Goal: Feedback & Contribution: Contribute content

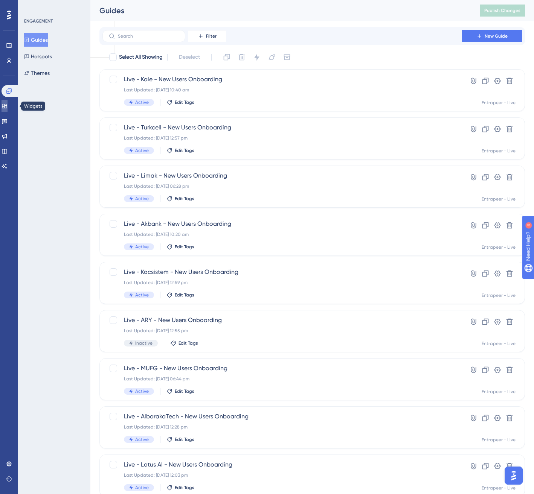
click at [8, 104] on link at bounding box center [5, 106] width 6 height 12
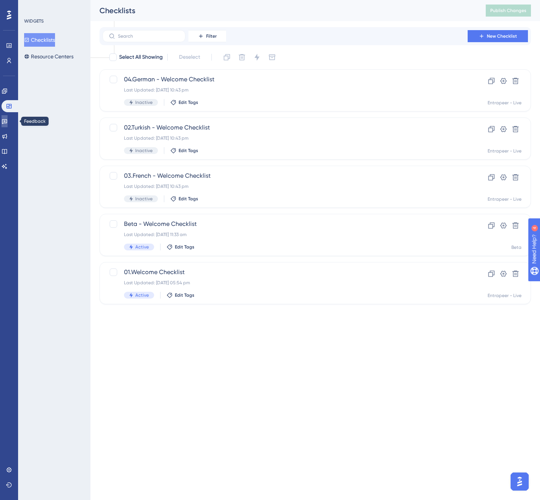
click at [7, 119] on icon at bounding box center [4, 121] width 5 height 5
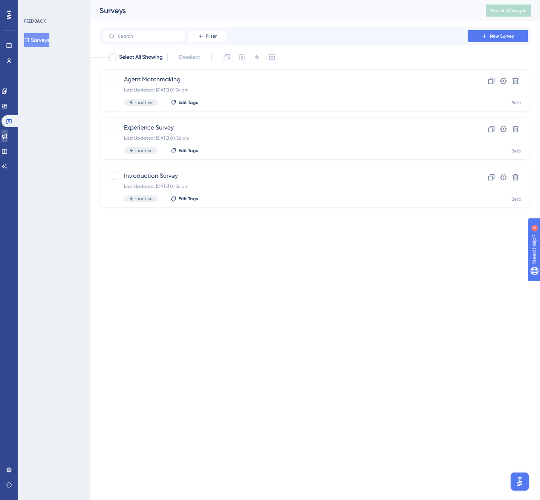
click at [8, 134] on icon at bounding box center [5, 136] width 6 height 6
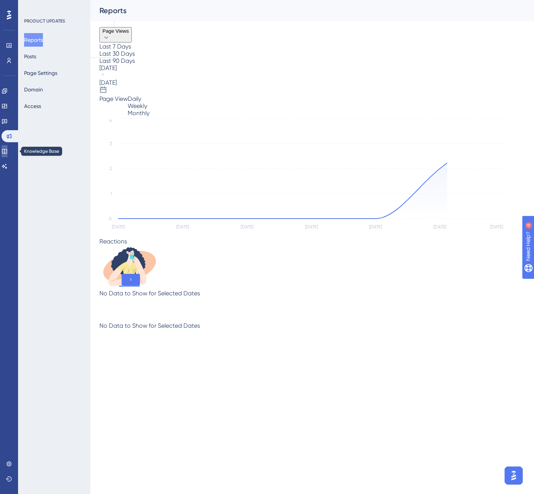
click at [8, 148] on icon at bounding box center [5, 151] width 6 height 6
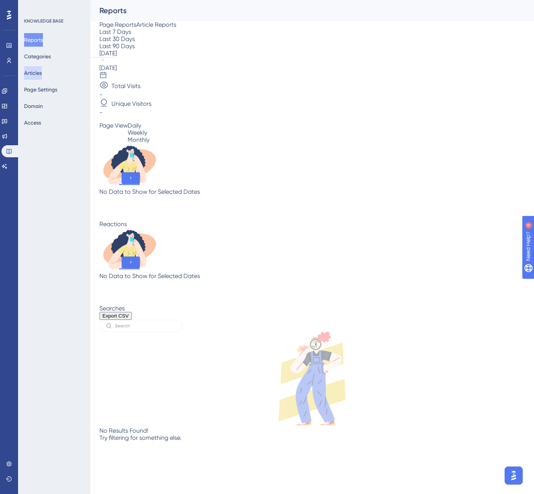
click at [38, 72] on button "Articles" at bounding box center [33, 73] width 18 height 14
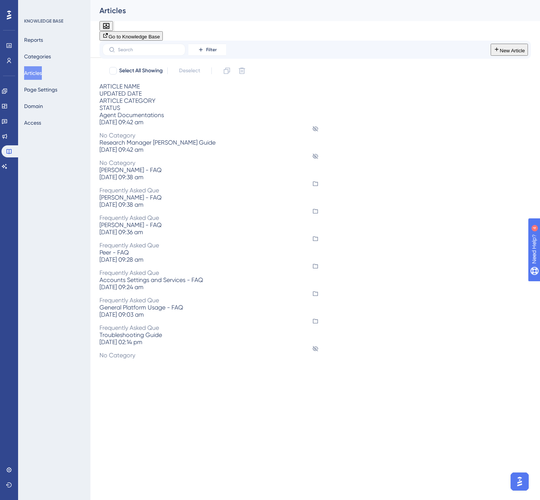
click at [143, 166] on span "[PERSON_NAME] - FAQ" at bounding box center [130, 169] width 62 height 7
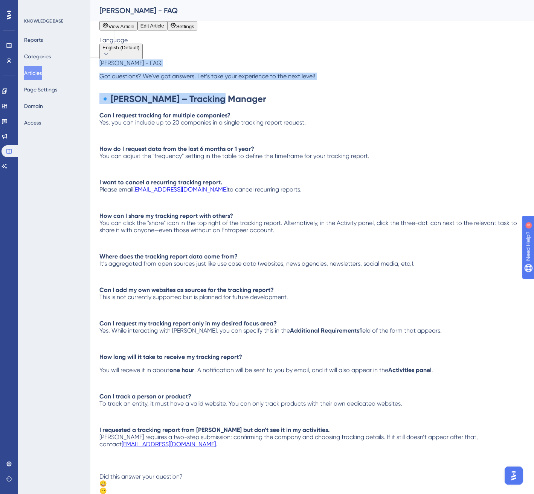
drag, startPoint x: 225, startPoint y: 147, endPoint x: 108, endPoint y: 106, distance: 123.9
click at [108, 106] on div "[PERSON_NAME] - FAQ Got questions? We've got answers. Let’s take your experienc…" at bounding box center [312, 281] width 426 height 443
copy div "[PERSON_NAME] - FAQ Got questions? We've got answers. Let’s take your experienc…"
click at [34, 72] on button "Articles" at bounding box center [33, 73] width 18 height 14
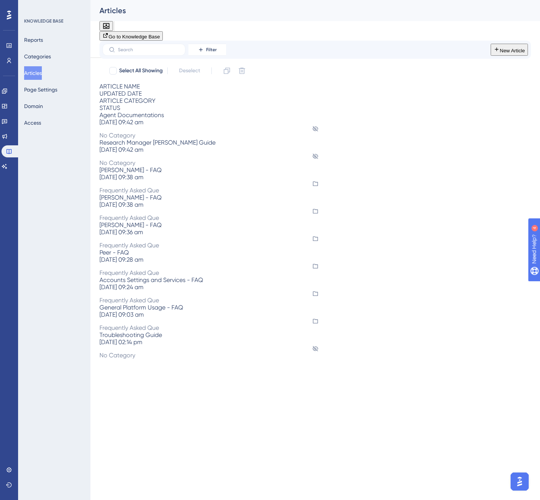
click at [503, 51] on span "New Article" at bounding box center [511, 51] width 25 height 6
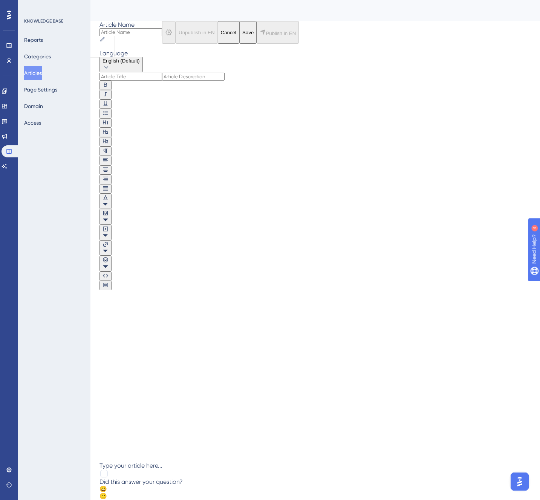
click at [133, 296] on div at bounding box center [314, 379] width 431 height 166
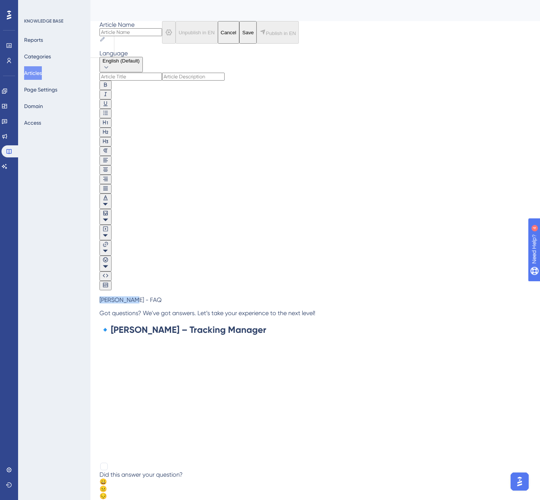
drag, startPoint x: 116, startPoint y: 167, endPoint x: 103, endPoint y: 166, distance: 13.6
click at [103, 166] on div "Bold Italic Underline Bullet Point Heading 1 Heading 2 Heading 3 Normal Align L…" at bounding box center [314, 267] width 431 height 389
copy span "[PERSON_NAME] - FAQ"
click at [133, 81] on input at bounding box center [130, 77] width 63 height 8
paste input "[PERSON_NAME] - FAQ"
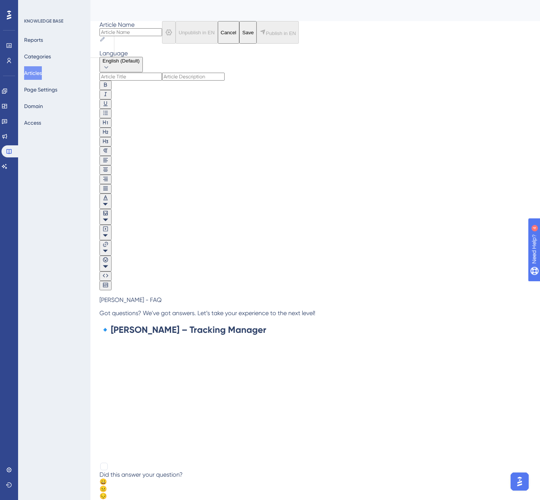
type input "[PERSON_NAME] - FAQ"
click at [122, 81] on input "[PERSON_NAME] - FAQ" at bounding box center [130, 77] width 63 height 8
type input "[PERSON_NAME] - FAQ"
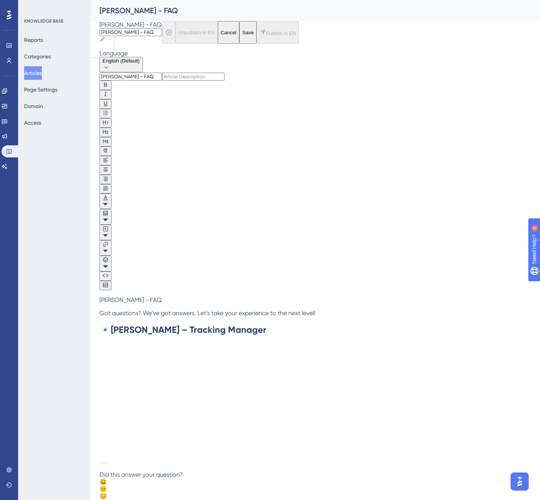
type input "[PERSON_NAME] - FAQ"
click at [133, 296] on span "[PERSON_NAME] - FAQ" at bounding box center [130, 299] width 62 height 7
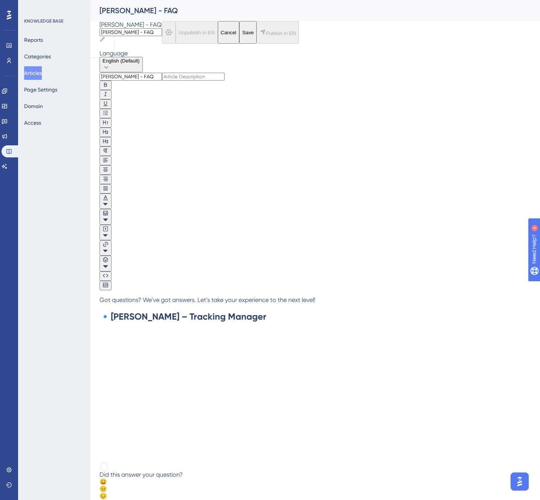
click at [127, 296] on span "Got questions? We've got answers. Let’s take your experience to the next level!" at bounding box center [207, 299] width 216 height 7
click at [162, 81] on input at bounding box center [193, 77] width 63 height 8
paste input "Got questions? We've got answers. Let’s take your experience to the next level!"
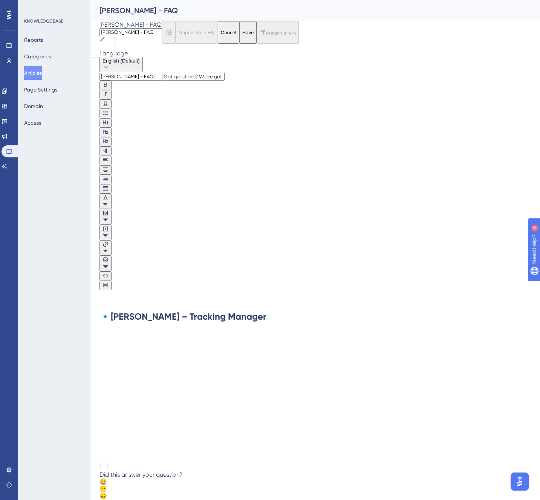
type input "Got questions? We've got answers. Let’s take your experience to the next level!"
click at [127, 161] on div "Bold Italic Underline Bullet Point Heading 1 Heading 2 Heading 3 Normal Align L…" at bounding box center [314, 271] width 431 height 381
click at [125, 296] on p at bounding box center [314, 299] width 431 height 7
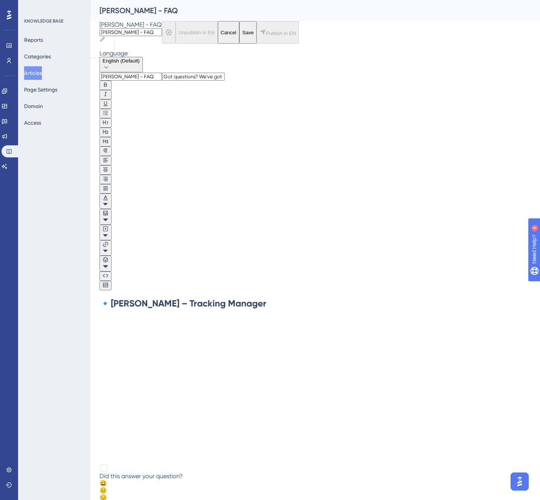
click at [125, 298] on h2 "🔹 [PERSON_NAME] – Tracking Manager" at bounding box center [314, 303] width 431 height 11
click at [159, 298] on strong "[PERSON_NAME] – Tracking Manager" at bounding box center [189, 303] width 156 height 11
click at [111, 298] on div "🔹 [PERSON_NAME] – Curation Manager" at bounding box center [314, 381] width 431 height 166
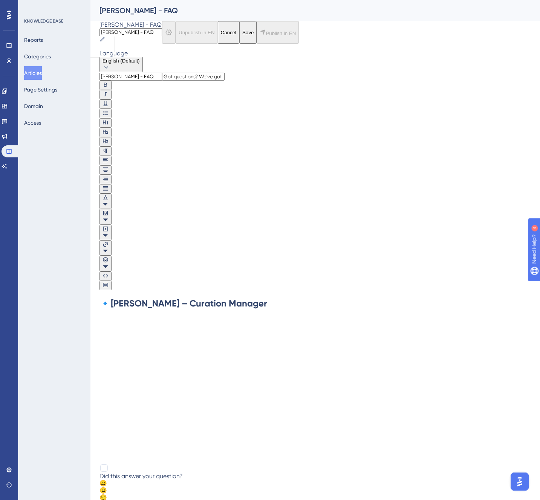
click at [131, 298] on strong "[PERSON_NAME] – Curation Manager" at bounding box center [189, 303] width 156 height 11
click at [111, 316] on h2 at bounding box center [314, 321] width 431 height 11
click at [253, 34] on span "Save" at bounding box center [247, 33] width 11 height 6
click at [299, 37] on button "Publish in EN" at bounding box center [277, 32] width 42 height 23
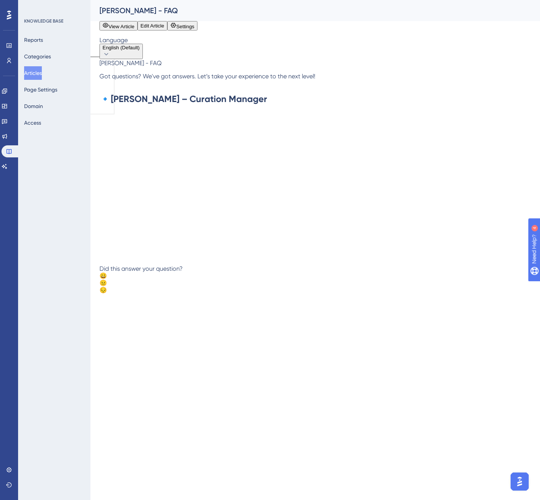
click at [39, 74] on button "Articles" at bounding box center [33, 73] width 18 height 14
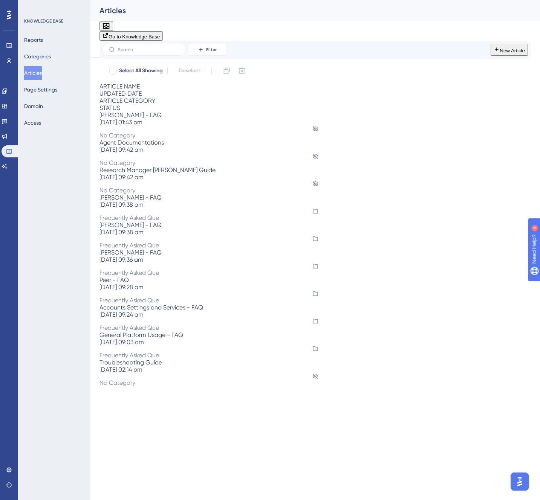
click at [135, 132] on span "No Category" at bounding box center [117, 135] width 36 height 7
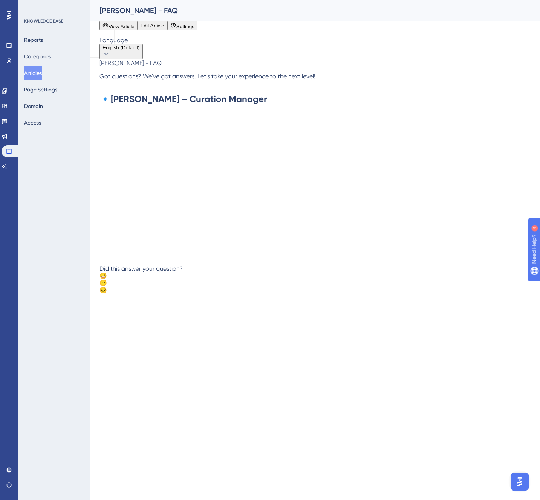
click at [164, 29] on span "Edit Article" at bounding box center [152, 26] width 24 height 6
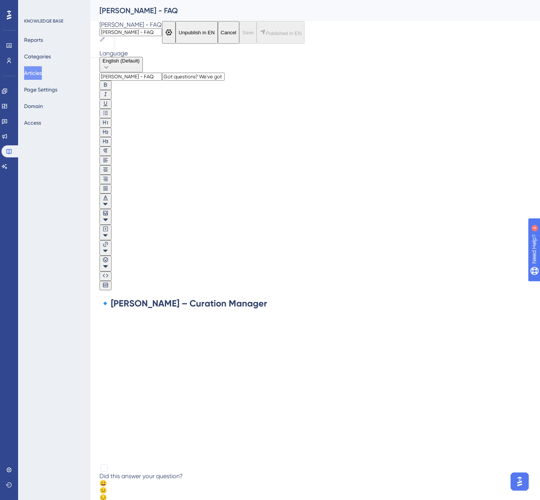
click at [172, 34] on icon at bounding box center [169, 32] width 6 height 6
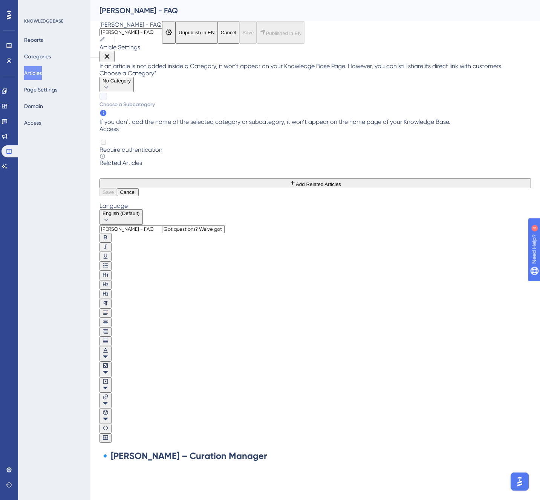
click at [134, 92] on button "No Category" at bounding box center [116, 84] width 34 height 15
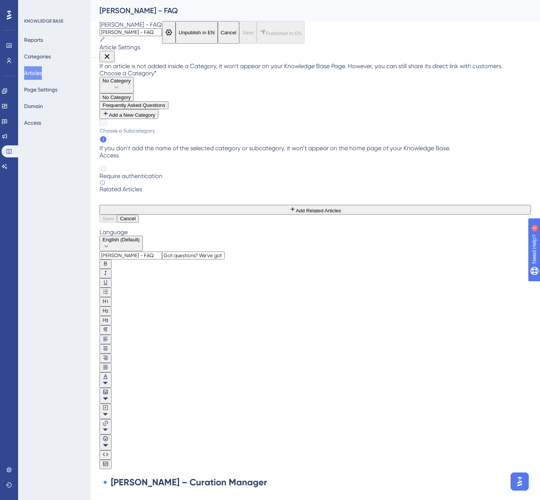
click at [165, 108] on span "Frequently Asked Questions" at bounding box center [133, 105] width 63 height 6
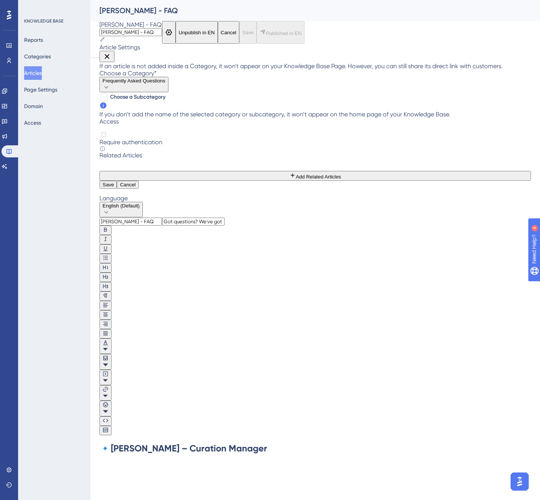
click at [342, 181] on div "If an article is not added inside a Category, it won't appear on your Knowledge…" at bounding box center [314, 122] width 431 height 118
click at [395, 181] on div "If an article is not added inside a Category, it won't appear on your Knowledge…" at bounding box center [314, 122] width 431 height 118
click at [229, 111] on div "Article Settings If an article is not added inside a Category, it won't appear …" at bounding box center [314, 116] width 431 height 145
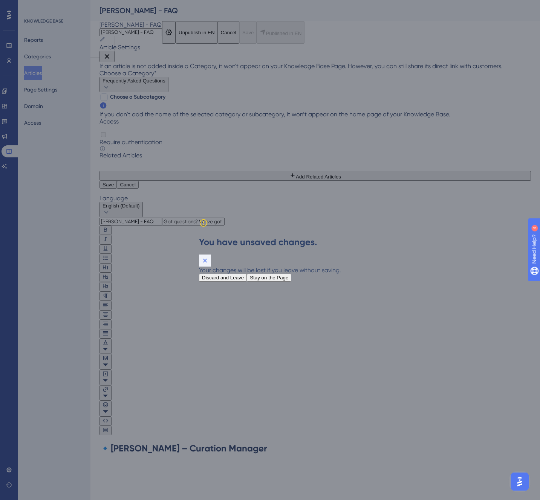
click at [209, 257] on icon at bounding box center [205, 261] width 8 height 8
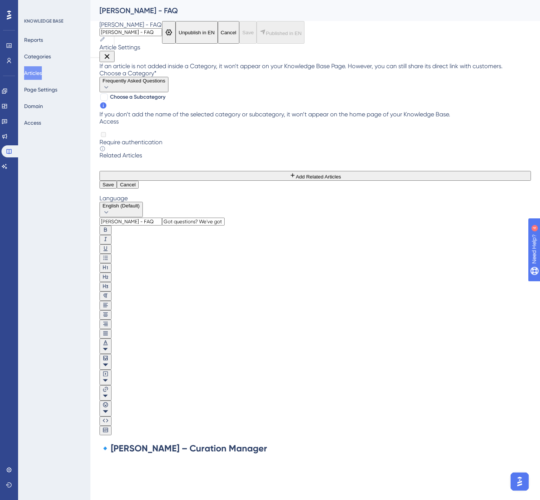
click at [114, 51] on button at bounding box center [106, 56] width 15 height 11
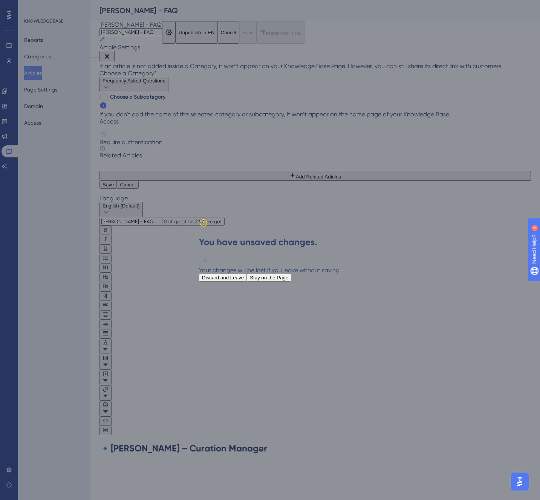
click at [244, 275] on span "Discard and Leave" at bounding box center [223, 278] width 42 height 6
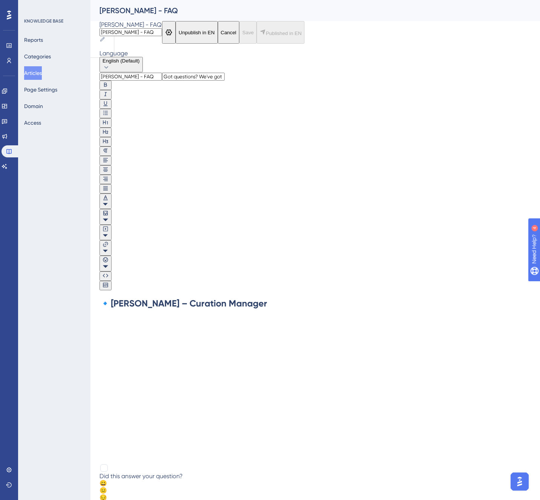
click at [175, 33] on button at bounding box center [169, 32] width 14 height 23
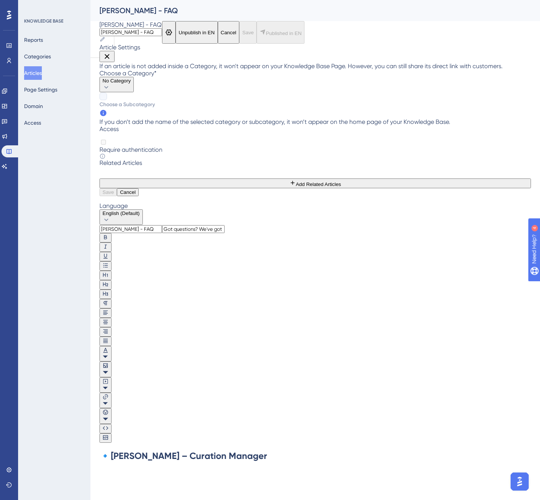
click at [134, 92] on button "No Category" at bounding box center [116, 84] width 34 height 15
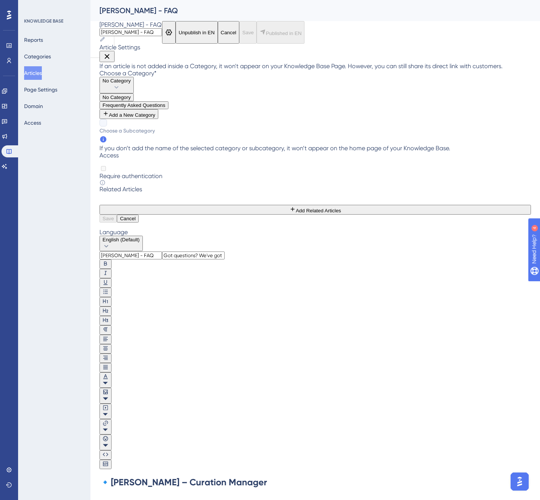
click at [165, 108] on span "Frequently Asked Questions" at bounding box center [133, 105] width 63 height 6
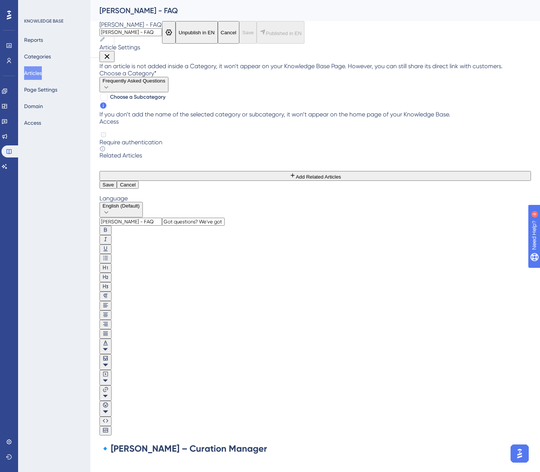
click at [117, 189] on button "Save" at bounding box center [107, 185] width 17 height 8
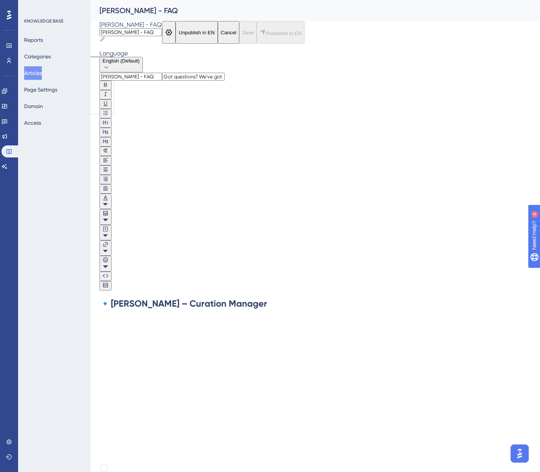
click at [39, 73] on button "Articles" at bounding box center [33, 73] width 18 height 14
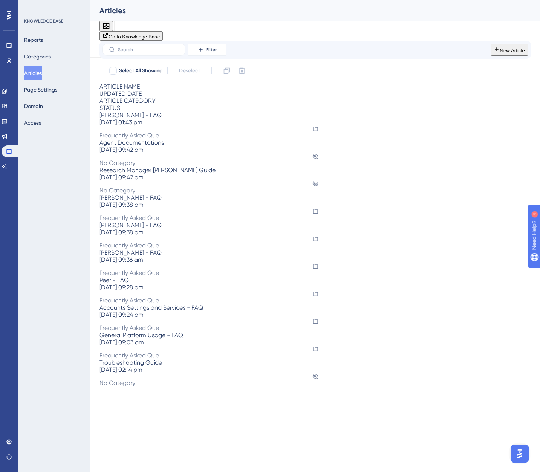
click at [130, 119] on span "[PERSON_NAME] - FAQ" at bounding box center [130, 114] width 62 height 7
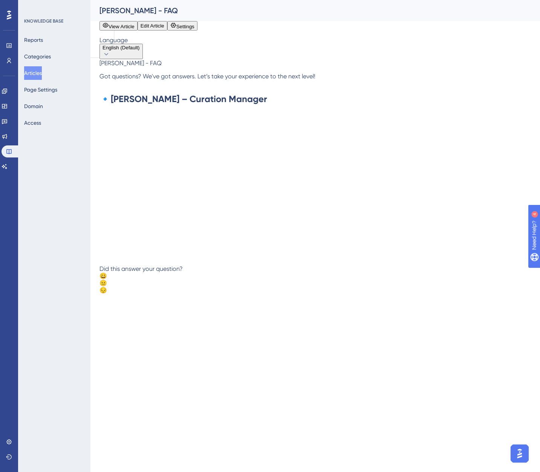
click at [167, 31] on button "Edit Article" at bounding box center [152, 25] width 30 height 9
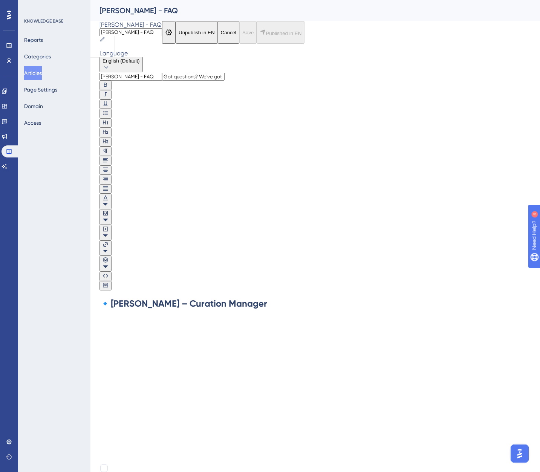
click at [136, 298] on div "🔹 [PERSON_NAME] – Curation Manager" at bounding box center [314, 381] width 431 height 166
click at [149, 316] on span "What kind of topics can I ask [PERSON_NAME] to curate use cases for?" at bounding box center [246, 321] width 295 height 11
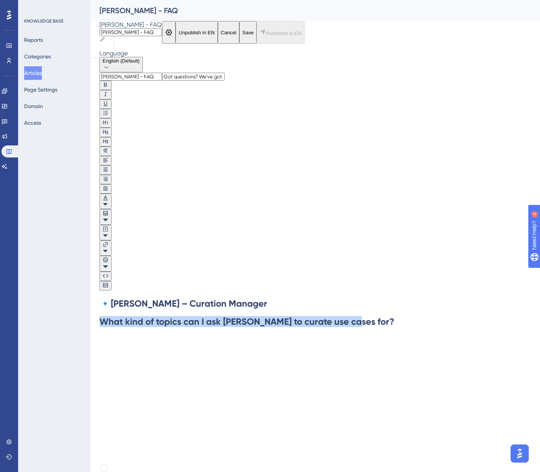
click at [149, 316] on span "What kind of topics can I ask [PERSON_NAME] to curate use cases for?" at bounding box center [246, 321] width 295 height 11
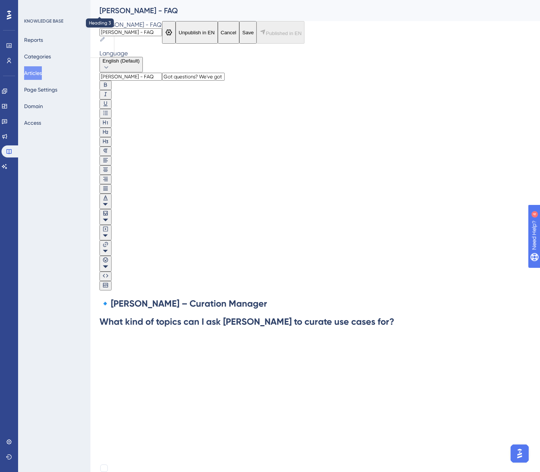
click at [108, 144] on icon at bounding box center [105, 141] width 6 height 6
click at [185, 316] on h3 "What kind of topics can I ask [PERSON_NAME] to curate use cases for?" at bounding box center [314, 320] width 431 height 9
click at [279, 316] on strong "What kind of topics can I ask [PERSON_NAME] to curate use cases for?" at bounding box center [216, 320] width 234 height 9
click at [298, 316] on h3 "What kind of topics can I ask [PERSON_NAME] to curate use cases for?" at bounding box center [314, 320] width 431 height 9
click at [265, 316] on strong "What kind of topics can I ask [PERSON_NAME] to curate use cases for?" at bounding box center [216, 320] width 234 height 9
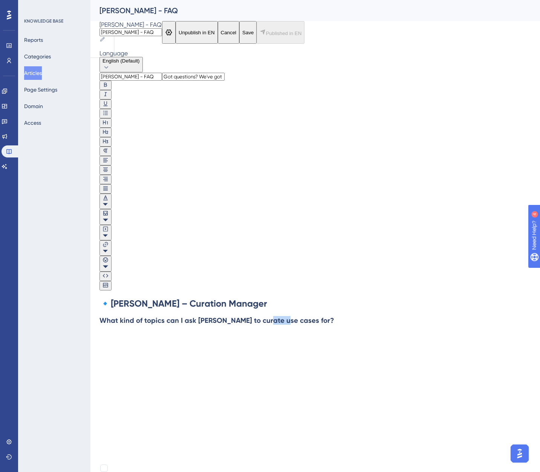
click at [265, 316] on strong "What kind of topics can I ask [PERSON_NAME] to curate use cases for?" at bounding box center [216, 320] width 234 height 9
click at [111, 145] on div "Bold Italic Underline Bullet Point Heading 1 Heading 2 Heading 3 Normal Align L…" at bounding box center [105, 186] width 12 height 210
click at [111, 144] on div "Bold Italic Underline Bullet Point Heading 1 Heading 2 Heading 3 Normal Align L…" at bounding box center [105, 186] width 12 height 210
click at [242, 316] on h3 "What kind of topics can I ask [PERSON_NAME] to curate use cases for?" at bounding box center [314, 320] width 431 height 9
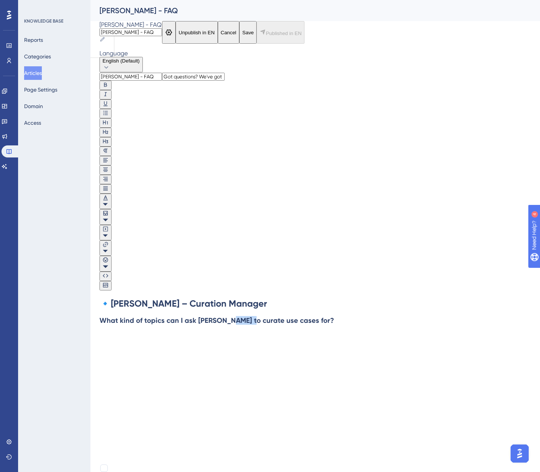
click at [242, 316] on h3 "What kind of topics can I ask [PERSON_NAME] to curate use cases for?" at bounding box center [314, 320] width 431 height 9
click at [111, 194] on button at bounding box center [105, 201] width 12 height 15
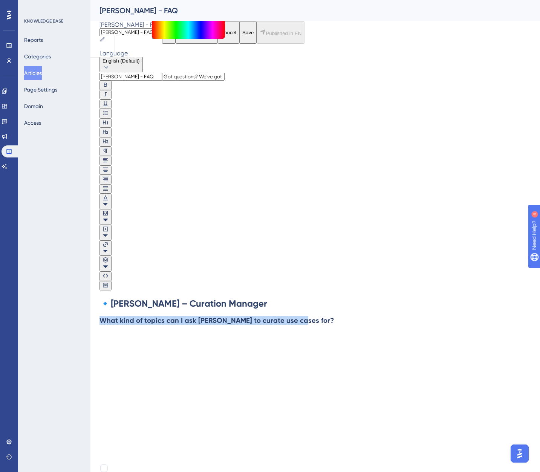
click at [225, 39] on div at bounding box center [188, 39] width 73 height 0
type input "#000000"
click at [204, 298] on div "🔹 [PERSON_NAME] – Curation Manager What kind of topics can I ask [PERSON_NAME] …" at bounding box center [314, 381] width 431 height 166
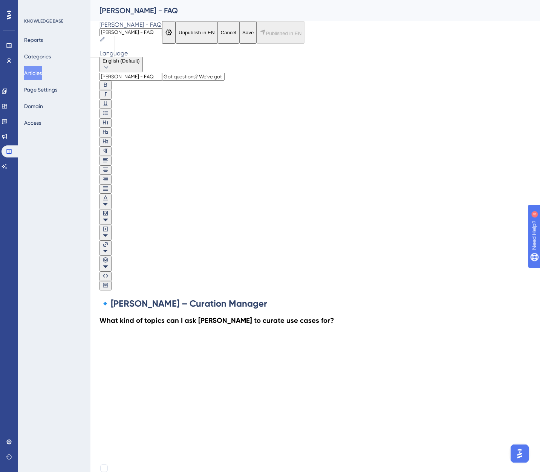
click at [200, 316] on h3 "What kind of topics can I ask [PERSON_NAME] to curate use cases for?" at bounding box center [314, 320] width 431 height 9
click at [180, 298] on strong "[PERSON_NAME] – Curation Manager" at bounding box center [189, 303] width 156 height 11
click at [108, 195] on icon at bounding box center [105, 198] width 6 height 6
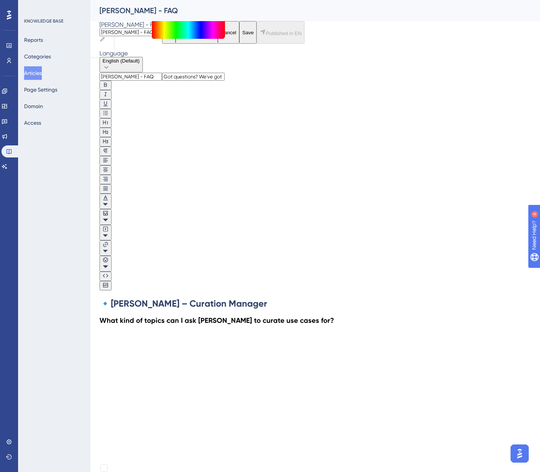
click at [214, 39] on input "#4C5C7C" at bounding box center [183, 35] width 63 height 8
click at [203, 316] on strong "What kind of topics can I ask [PERSON_NAME] to curate use cases for?" at bounding box center [216, 320] width 234 height 9
click at [201, 316] on strong "What kind of topics can I ask [PERSON_NAME] to curate use cases for?" at bounding box center [216, 320] width 234 height 9
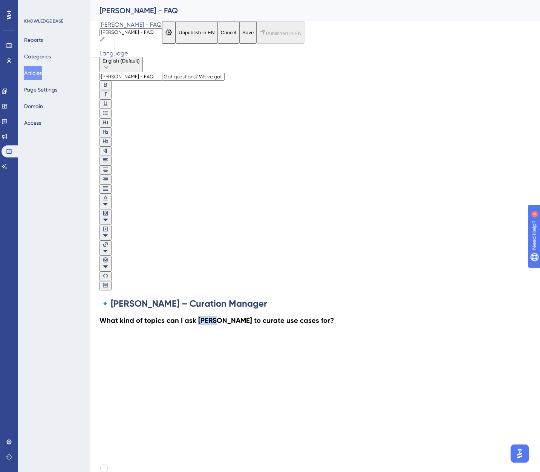
click at [201, 316] on strong "What kind of topics can I ask [PERSON_NAME] to curate use cases for?" at bounding box center [216, 320] width 234 height 9
click at [108, 202] on icon at bounding box center [105, 204] width 5 height 5
click at [214, 39] on input "#000000" at bounding box center [183, 35] width 63 height 8
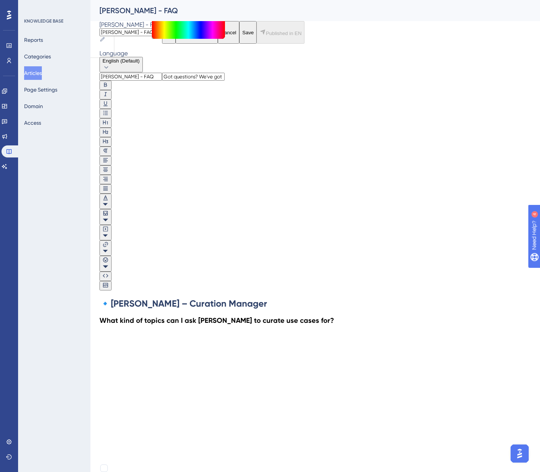
click at [214, 39] on input "#000000" at bounding box center [183, 35] width 63 height 8
paste input "4C5C7C"
type input "#4C5C7C"
click at [215, 298] on div "🔹 [PERSON_NAME] – Curation Manager What kind of topics can I ask [PERSON_NAME] …" at bounding box center [314, 381] width 431 height 166
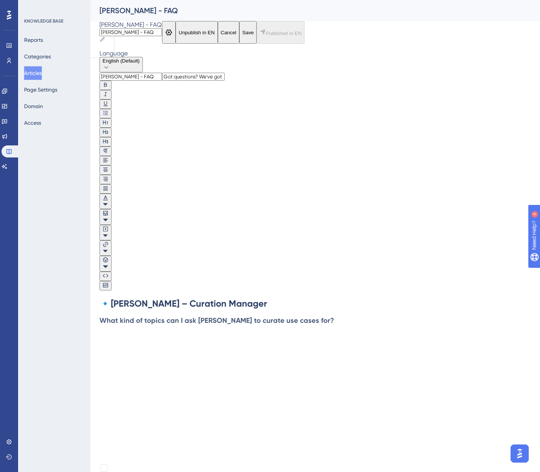
click at [212, 298] on div "🔹 [PERSON_NAME] – Curation Manager What kind of topics can I ask [PERSON_NAME] …" at bounding box center [314, 381] width 431 height 166
click at [308, 316] on h3 "What kind of topics can I ask [PERSON_NAME] to curate use cases for?" at bounding box center [314, 320] width 431 height 9
click at [256, 27] on button "Save" at bounding box center [247, 32] width 17 height 23
click at [296, 35] on span "Publish in EN" at bounding box center [281, 34] width 30 height 6
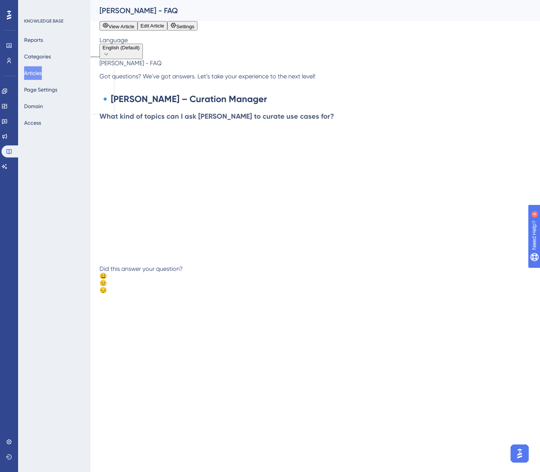
click at [42, 72] on button "Articles" at bounding box center [33, 73] width 18 height 14
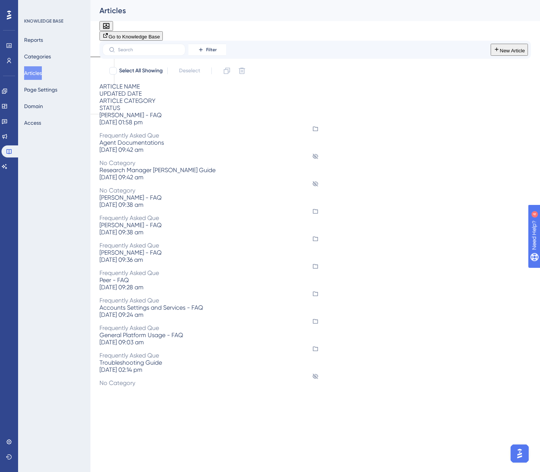
click at [145, 194] on span "[PERSON_NAME] - FAQ" at bounding box center [130, 197] width 62 height 7
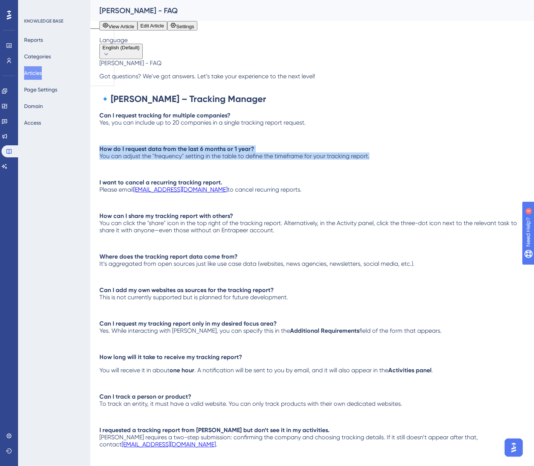
drag, startPoint x: 393, startPoint y: 197, endPoint x: 112, endPoint y: 186, distance: 280.8
click at [112, 186] on div "[PERSON_NAME] - FAQ Got questions? We've got answers. Let’s take your experienc…" at bounding box center [312, 281] width 426 height 443
copy p "How do I request data from the last 6 months or 1 year? You can adjust the "fre…"
click at [42, 76] on button "Articles" at bounding box center [33, 73] width 18 height 14
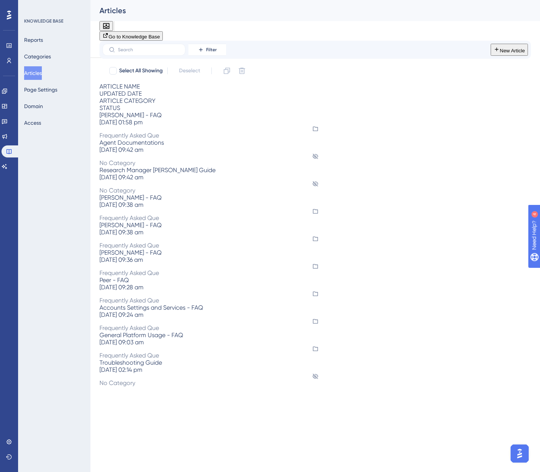
click at [154, 119] on span "[PERSON_NAME] - FAQ" at bounding box center [130, 114] width 62 height 7
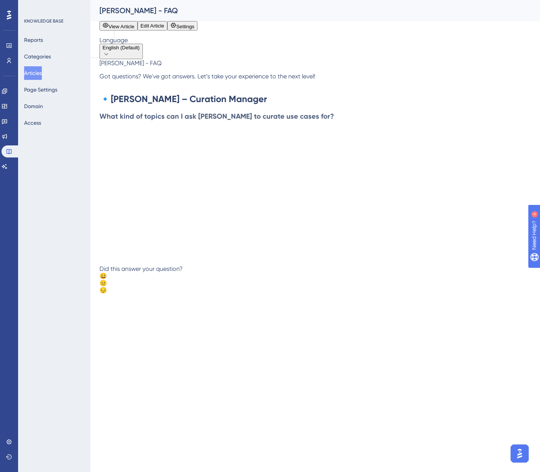
click at [167, 31] on button "Edit Article" at bounding box center [152, 25] width 30 height 9
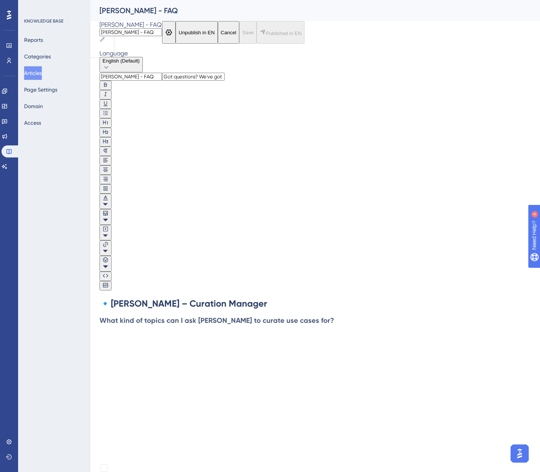
click at [167, 332] on p at bounding box center [314, 335] width 431 height 7
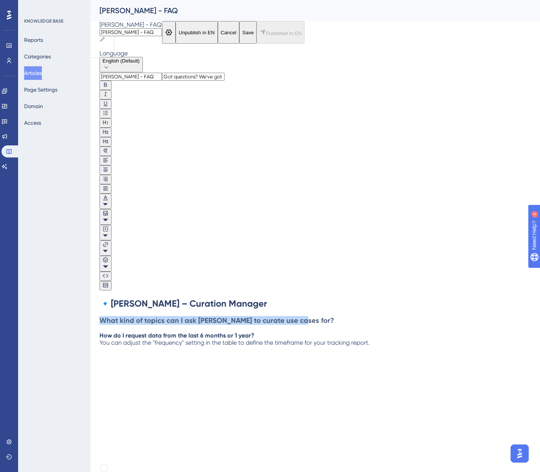
drag, startPoint x: 298, startPoint y: 195, endPoint x: 110, endPoint y: 200, distance: 187.2
click at [110, 316] on h3 "What kind of topics can I ask [PERSON_NAME] to curate use cases for?" at bounding box center [314, 320] width 431 height 9
copy strong "What kind of topics can I ask [PERSON_NAME] to curate use cases for?"
click at [272, 332] on p "How do I request data from the last 6 months or 1 year? You can adjust the "fre…" at bounding box center [314, 339] width 431 height 14
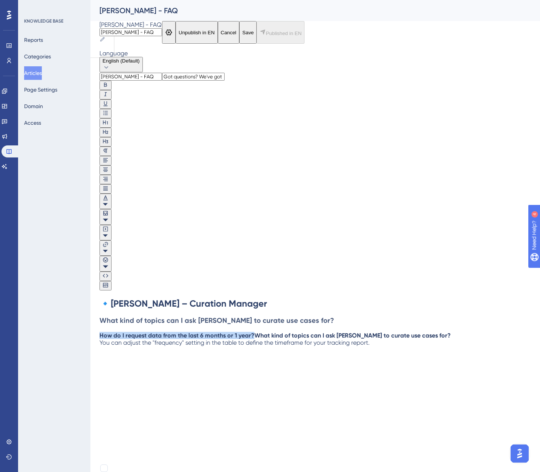
drag, startPoint x: 262, startPoint y: 211, endPoint x: 108, endPoint y: 211, distance: 154.4
click at [108, 211] on div "[PERSON_NAME] - FAQ Got questions? We've got answers. Let’s take your experienc…" at bounding box center [314, 268] width 431 height 391
click at [186, 316] on strong "What kind of topics can I ask [PERSON_NAME] to curate use cases for?" at bounding box center [216, 320] width 234 height 9
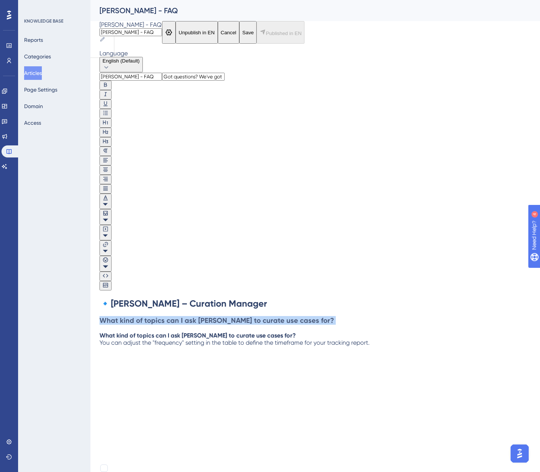
click at [186, 316] on strong "What kind of topics can I ask [PERSON_NAME] to curate use cases for?" at bounding box center [216, 320] width 234 height 9
click at [153, 316] on h3 at bounding box center [314, 320] width 431 height 9
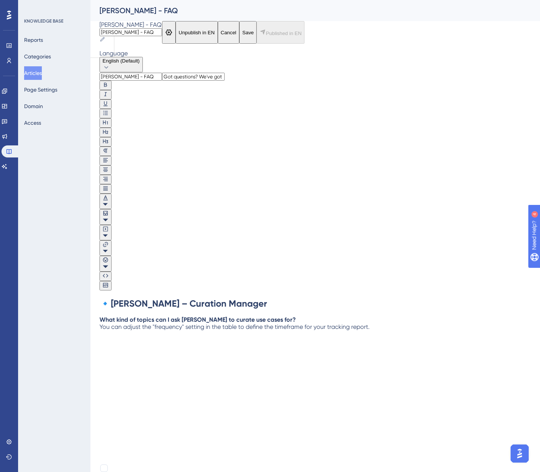
click at [147, 298] on div "🔹 [PERSON_NAME] – Curation Manager What kind of topics can I ask [PERSON_NAME] …" at bounding box center [314, 381] width 431 height 166
click at [147, 323] on span "You can adjust the "frequency" setting in the table to define the timeframe for…" at bounding box center [234, 326] width 270 height 7
click at [137, 323] on span "You can adjust the "frequency" setting in the table to define the timeframe for…" at bounding box center [234, 326] width 270 height 7
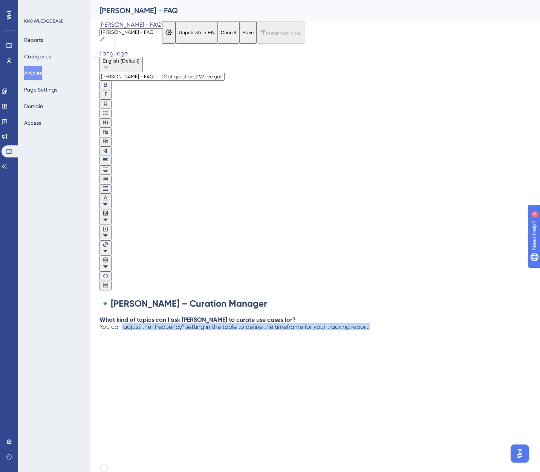
drag, startPoint x: 131, startPoint y: 199, endPoint x: 423, endPoint y: 198, distance: 291.9
click at [423, 198] on div "Language English (Default) [PERSON_NAME] - FAQ Got questions? We've got answers…" at bounding box center [314, 276] width 431 height 452
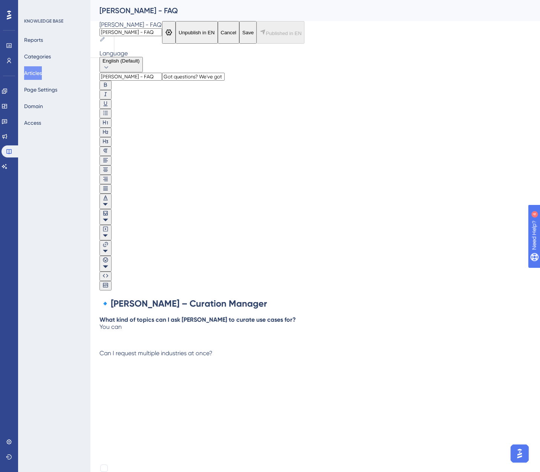
click at [183, 336] on p at bounding box center [314, 339] width 431 height 7
click at [181, 349] on span "Can I request multiple industries at once?" at bounding box center [155, 352] width 113 height 7
click at [185, 298] on div "🔹 [PERSON_NAME] – Curation Manager What kind of topics can I ask [PERSON_NAME] …" at bounding box center [314, 381] width 431 height 166
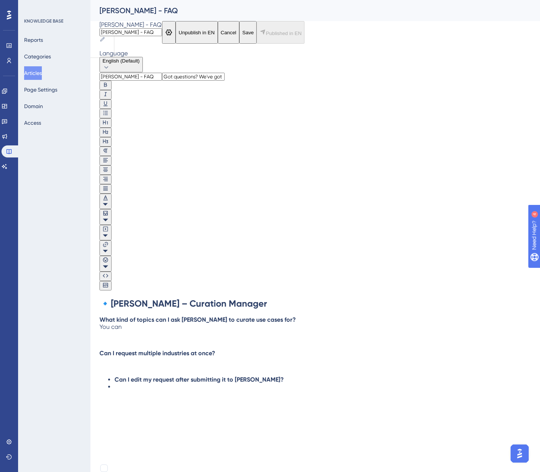
click at [123, 376] on strong "Can I edit my request after submitting it to [PERSON_NAME]?" at bounding box center [198, 379] width 169 height 7
click at [127, 402] on li "How long does it take for [PERSON_NAME] to generate a curated use case list?" at bounding box center [322, 405] width 416 height 7
click at [151, 376] on strong "Can I edit my request after submitting it to [PERSON_NAME]?" at bounding box center [183, 379] width 169 height 7
click at [141, 402] on p "How long does it take for [PERSON_NAME] to generate a curated use case list?" at bounding box center [314, 405] width 431 height 7
click at [140, 415] on p at bounding box center [314, 418] width 431 height 7
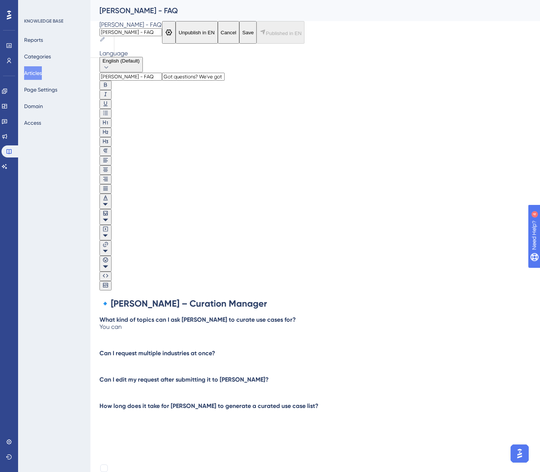
click at [237, 349] on p "Can I request multiple industries at once?" at bounding box center [314, 352] width 431 height 7
click at [313, 402] on p "How long does it take for [PERSON_NAME] to generate a curated use case list?" at bounding box center [314, 405] width 431 height 7
click at [224, 415] on p at bounding box center [314, 418] width 431 height 7
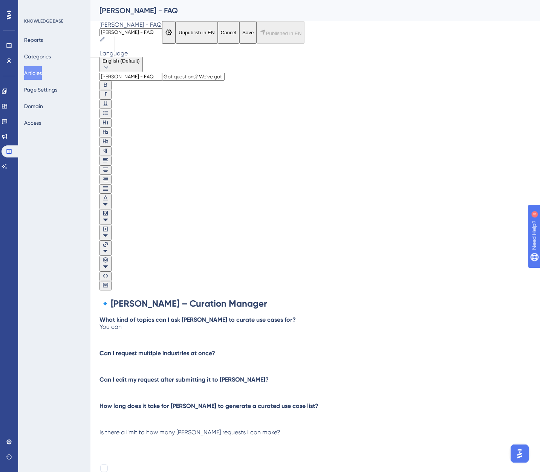
click at [223, 429] on span "Is there a limit to how many [PERSON_NAME] requests I can make?" at bounding box center [189, 432] width 181 height 7
click at [277, 415] on p at bounding box center [314, 418] width 431 height 7
click at [269, 429] on p "Is there a limit to how many [PERSON_NAME] requests I can make?" at bounding box center [314, 432] width 431 height 7
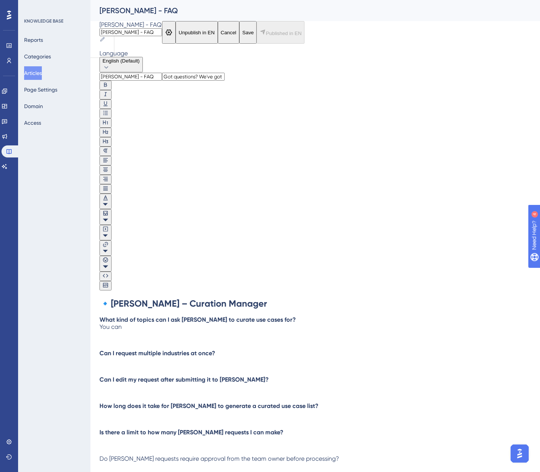
click at [182, 455] on span "Do [PERSON_NAME] requests require approval from the team owner before processin…" at bounding box center [219, 458] width 240 height 7
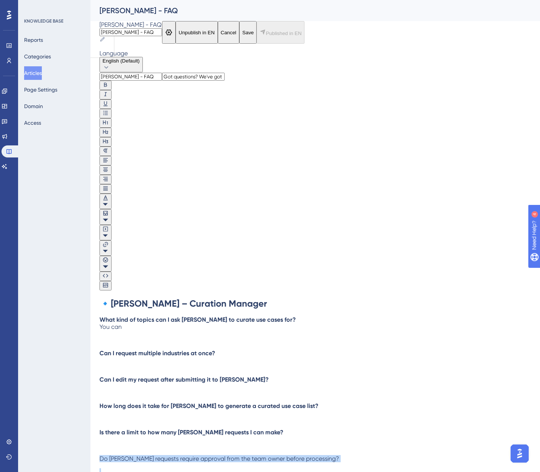
click at [182, 455] on span "Do [PERSON_NAME] requests require approval from the team owner before processin…" at bounding box center [219, 458] width 240 height 7
click at [223, 455] on strong "Do [PERSON_NAME] requests require approval from the team owner before processin…" at bounding box center [221, 458] width 245 height 7
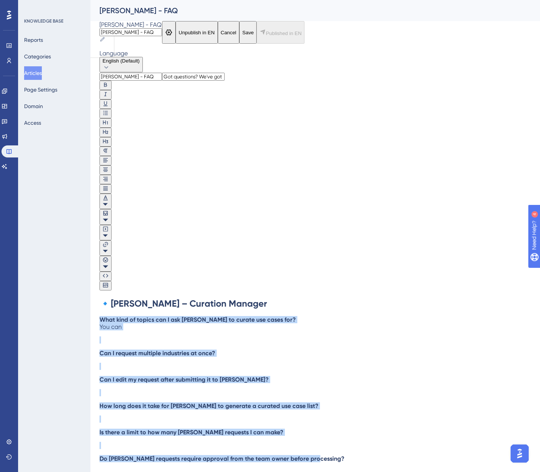
drag, startPoint x: 326, startPoint y: 290, endPoint x: 103, endPoint y: 191, distance: 243.6
click at [103, 191] on div "[PERSON_NAME] - FAQ Got questions? We've got answers. Let’s take your experienc…" at bounding box center [314, 284] width 431 height 422
copy div "What kind of topics can I ask [PERSON_NAME] to curate use cases for? You can Ca…"
click at [164, 336] on p at bounding box center [314, 339] width 431 height 7
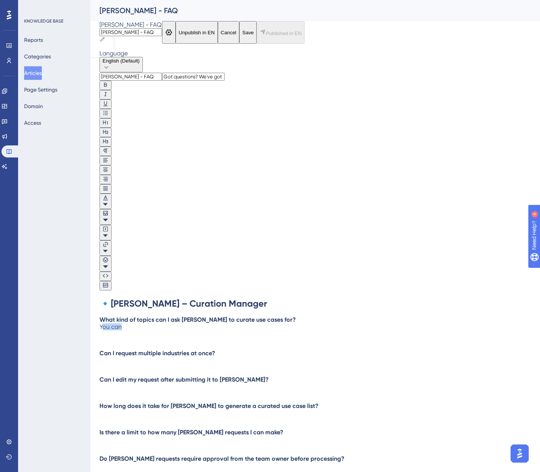
drag, startPoint x: 140, startPoint y: 200, endPoint x: 112, endPoint y: 200, distance: 28.6
click at [112, 316] on p "What kind of topics can I ask [PERSON_NAME] to curate use cases for? You can" at bounding box center [314, 323] width 431 height 14
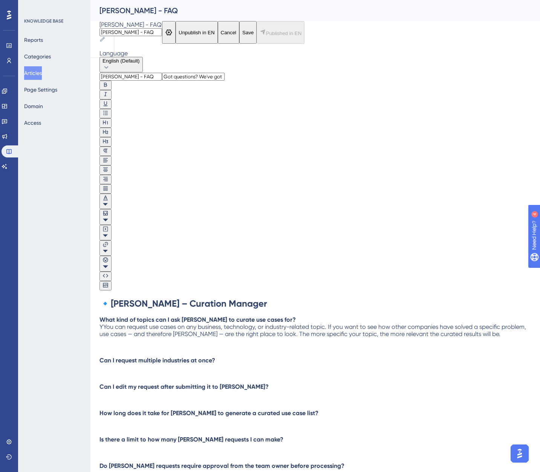
click at [112, 323] on span "YYou can request use cases on any business, technology, or industry-related top…" at bounding box center [313, 330] width 428 height 14
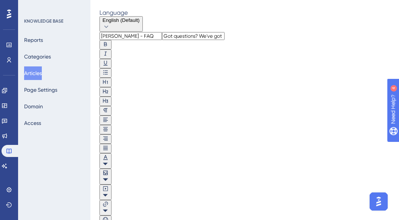
scroll to position [64, 0]
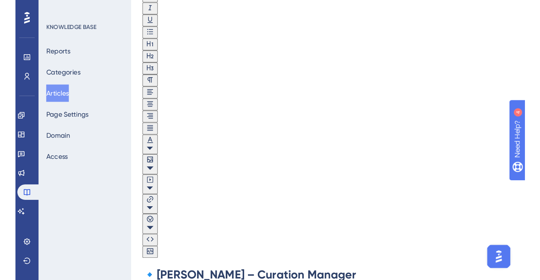
scroll to position [115, 0]
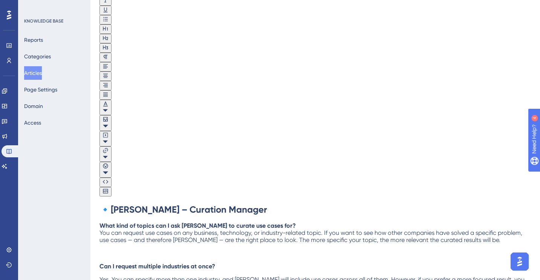
drag, startPoint x: 118, startPoint y: 164, endPoint x: 99, endPoint y: 164, distance: 19.2
click at [99, 164] on div "Performance Users Engagement Widgets Feedback Product Updates Knowledge Base AI…" at bounding box center [314, 188] width 449 height 606
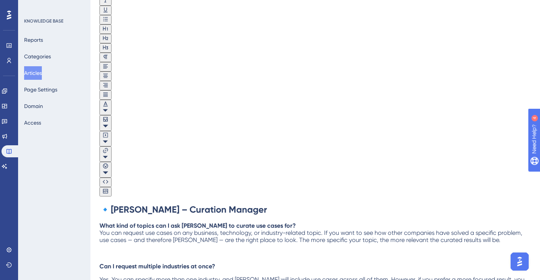
drag, startPoint x: 167, startPoint y: 206, endPoint x: 180, endPoint y: 203, distance: 12.9
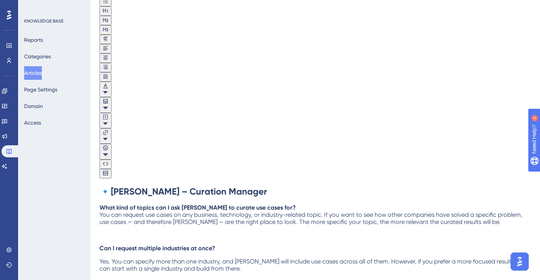
scroll to position [177, 0]
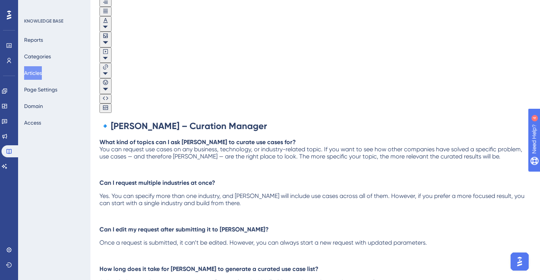
scroll to position [199, 0]
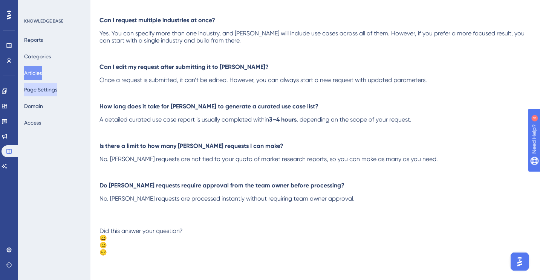
scroll to position [170, 0]
click at [31, 72] on button "Articles" at bounding box center [33, 73] width 18 height 14
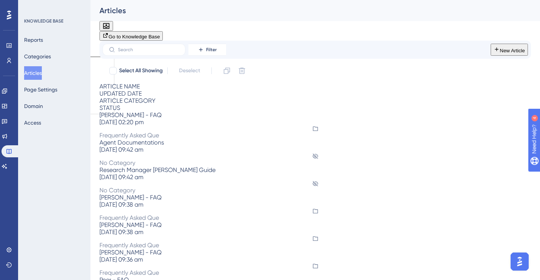
click at [135, 194] on span "[PERSON_NAME] - FAQ" at bounding box center [130, 197] width 62 height 7
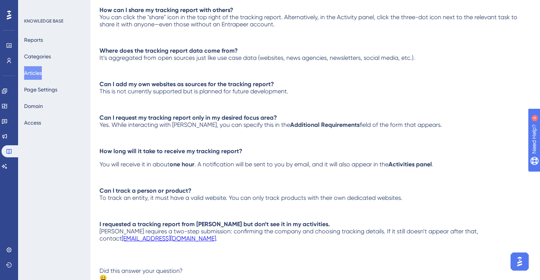
scroll to position [227, 0]
click at [197, 168] on p "You will receive it in about one hour . A notification will be sent to you by e…" at bounding box center [314, 163] width 431 height 7
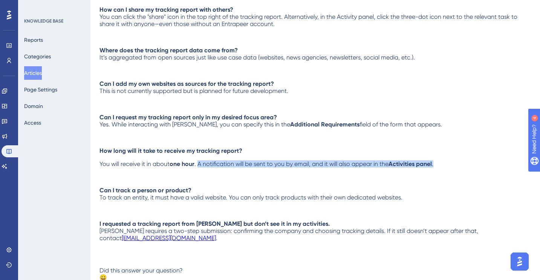
drag, startPoint x: 177, startPoint y: 174, endPoint x: 212, endPoint y: 166, distance: 35.0
click at [212, 166] on p "You will receive it in about one hour . A notification will be sent to you by e…" at bounding box center [314, 163] width 431 height 7
copy p "A notification will be sent to you by email, and it will also appear in the Act…"
click at [39, 74] on button "Articles" at bounding box center [33, 73] width 18 height 14
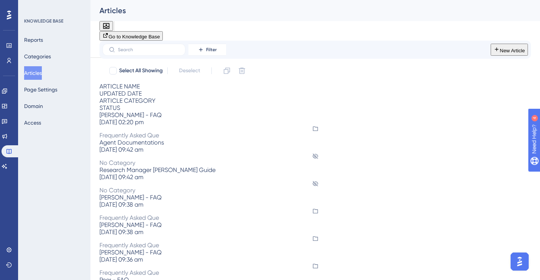
click at [146, 119] on div "[PERSON_NAME] - FAQ [PERSON_NAME] - FAQ" at bounding box center [314, 114] width 431 height 7
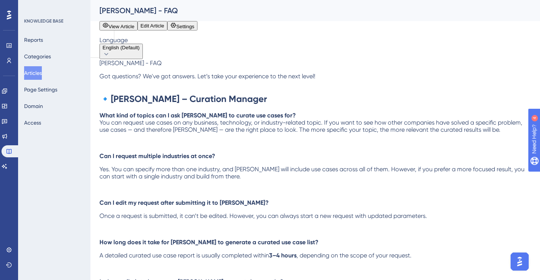
click at [167, 31] on button "Edit Article" at bounding box center [152, 25] width 30 height 9
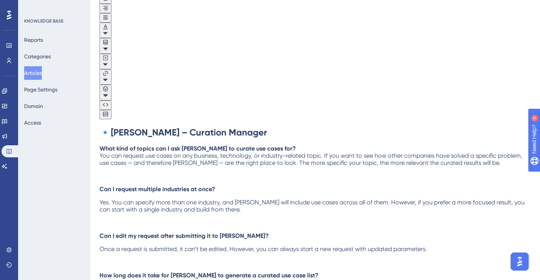
scroll to position [199, 0]
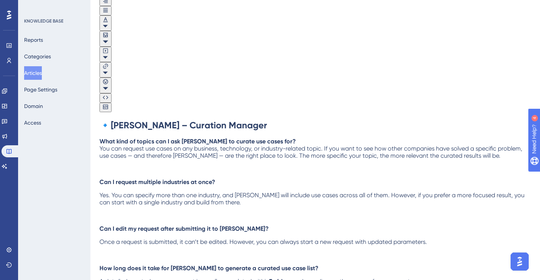
click at [231, 278] on p "A detailed curated use case report is usually completed within 3–4 hours , depe…" at bounding box center [314, 281] width 431 height 7
click at [182, 278] on span ", depending on the scope of your request. A notification will be sent to you by…" at bounding box center [313, 285] width 428 height 14
drag, startPoint x: 154, startPoint y: 196, endPoint x: 153, endPoint y: 202, distance: 5.8
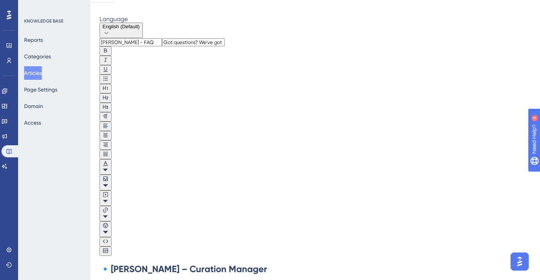
scroll to position [55, 0]
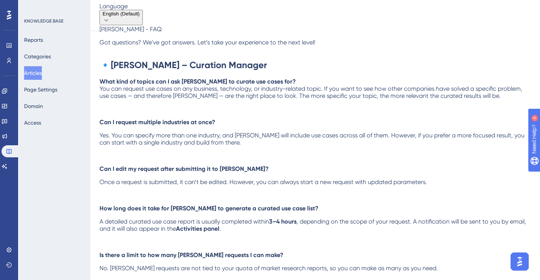
click at [37, 72] on button "Articles" at bounding box center [33, 73] width 18 height 14
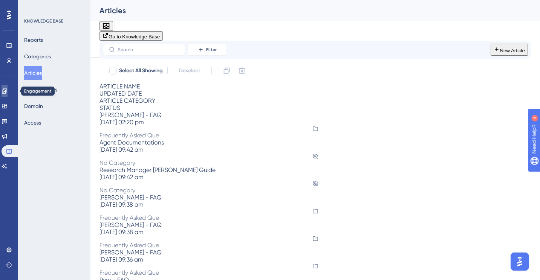
click at [7, 97] on link at bounding box center [5, 91] width 6 height 12
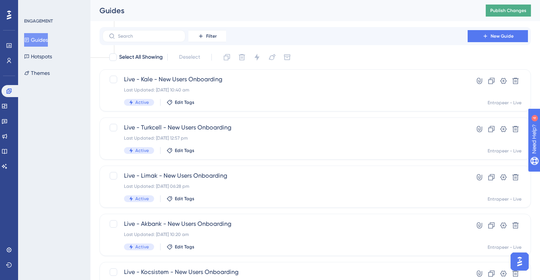
click at [511, 8] on span "Publish Changes" at bounding box center [508, 11] width 36 height 6
click at [8, 108] on link at bounding box center [5, 106] width 6 height 12
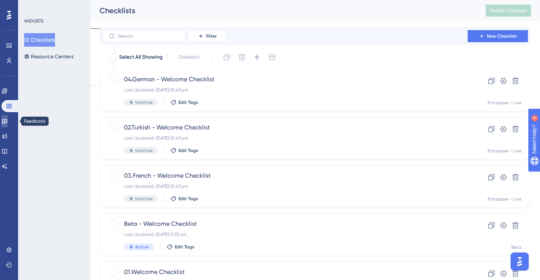
click at [7, 121] on icon at bounding box center [4, 121] width 5 height 5
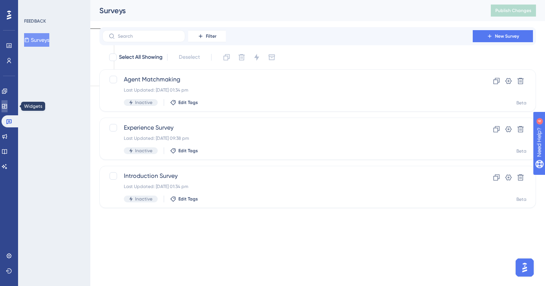
click at [7, 108] on icon at bounding box center [5, 106] width 6 height 6
